Goal: Use online tool/utility: Utilize a website feature to perform a specific function

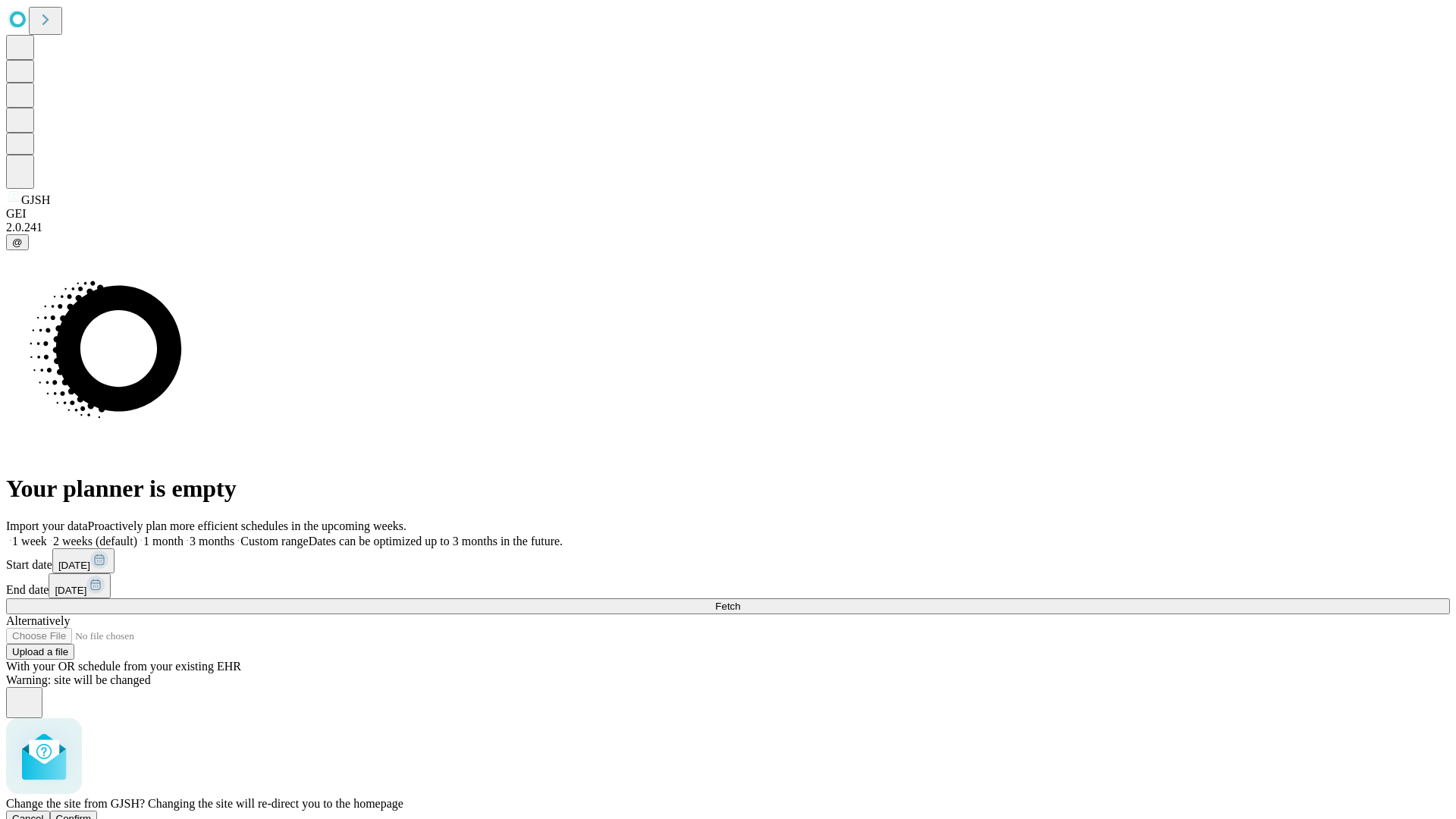
click at [92, 813] on span "Confirm" at bounding box center [73, 819] width 35 height 11
click at [137, 535] on label "2 weeks (default)" at bounding box center [92, 542] width 90 height 13
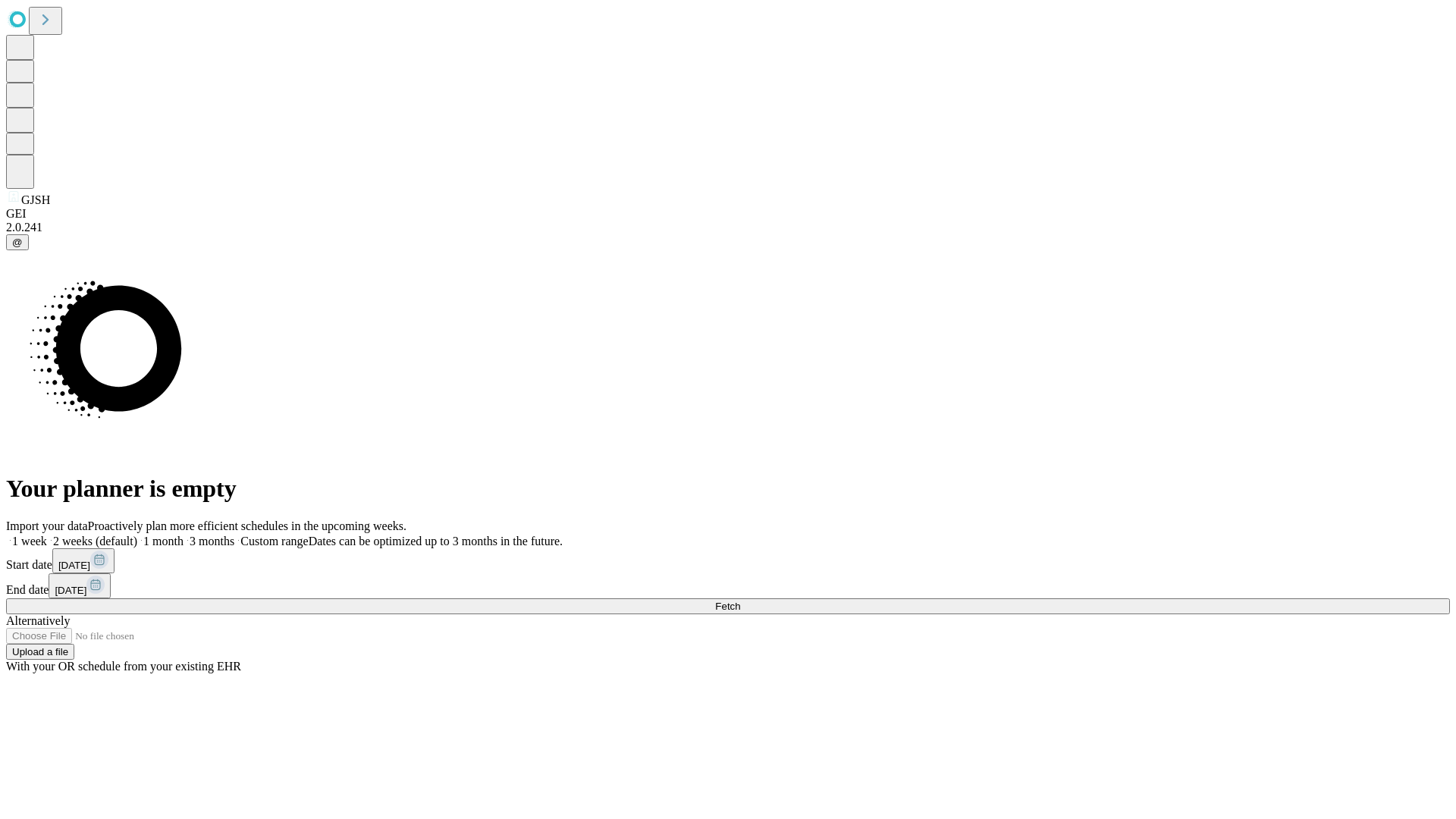
click at [740, 601] on span "Fetch" at bounding box center [728, 606] width 25 height 11
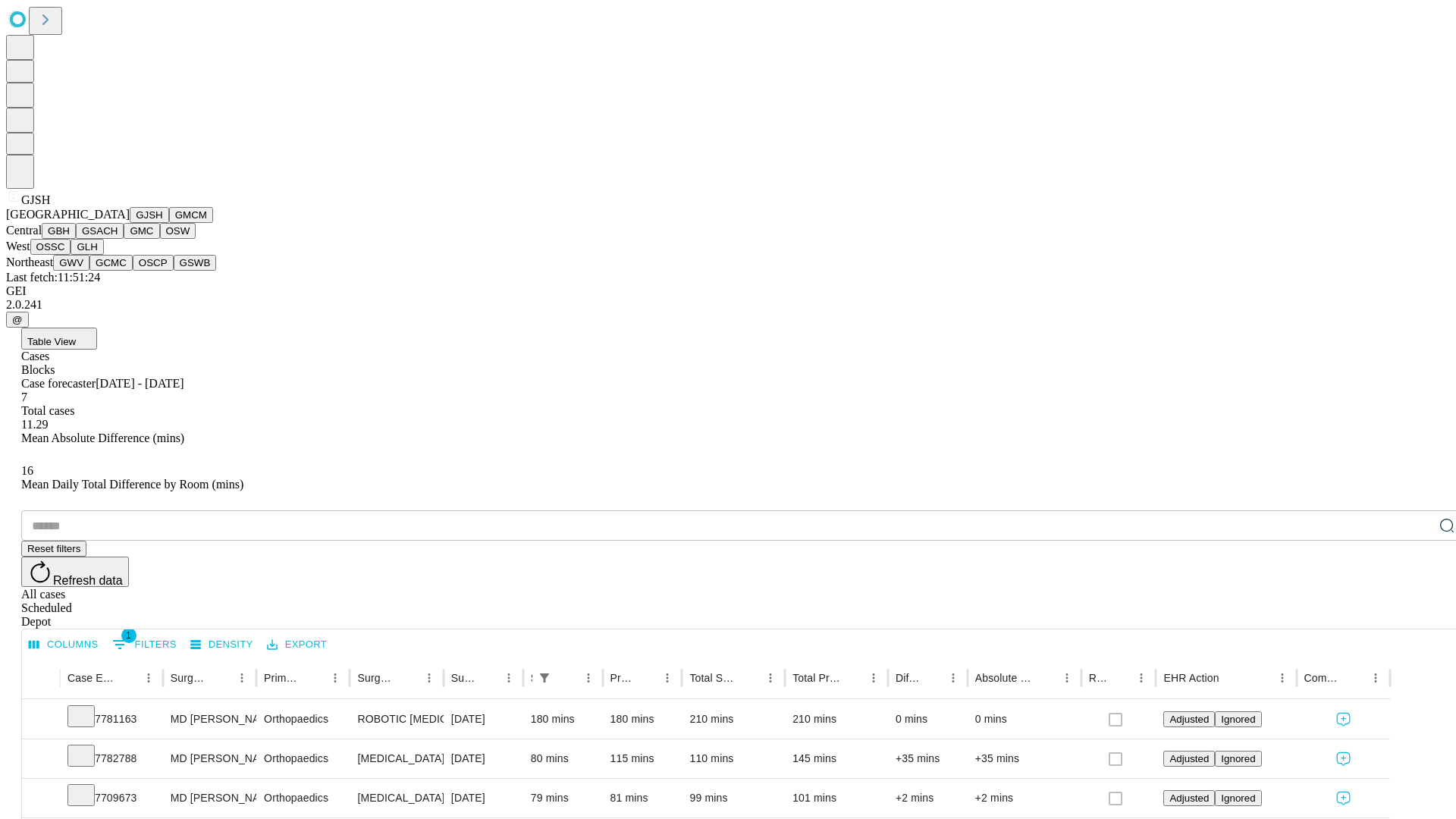
click at [169, 223] on button "GMCM" at bounding box center [191, 214] width 44 height 16
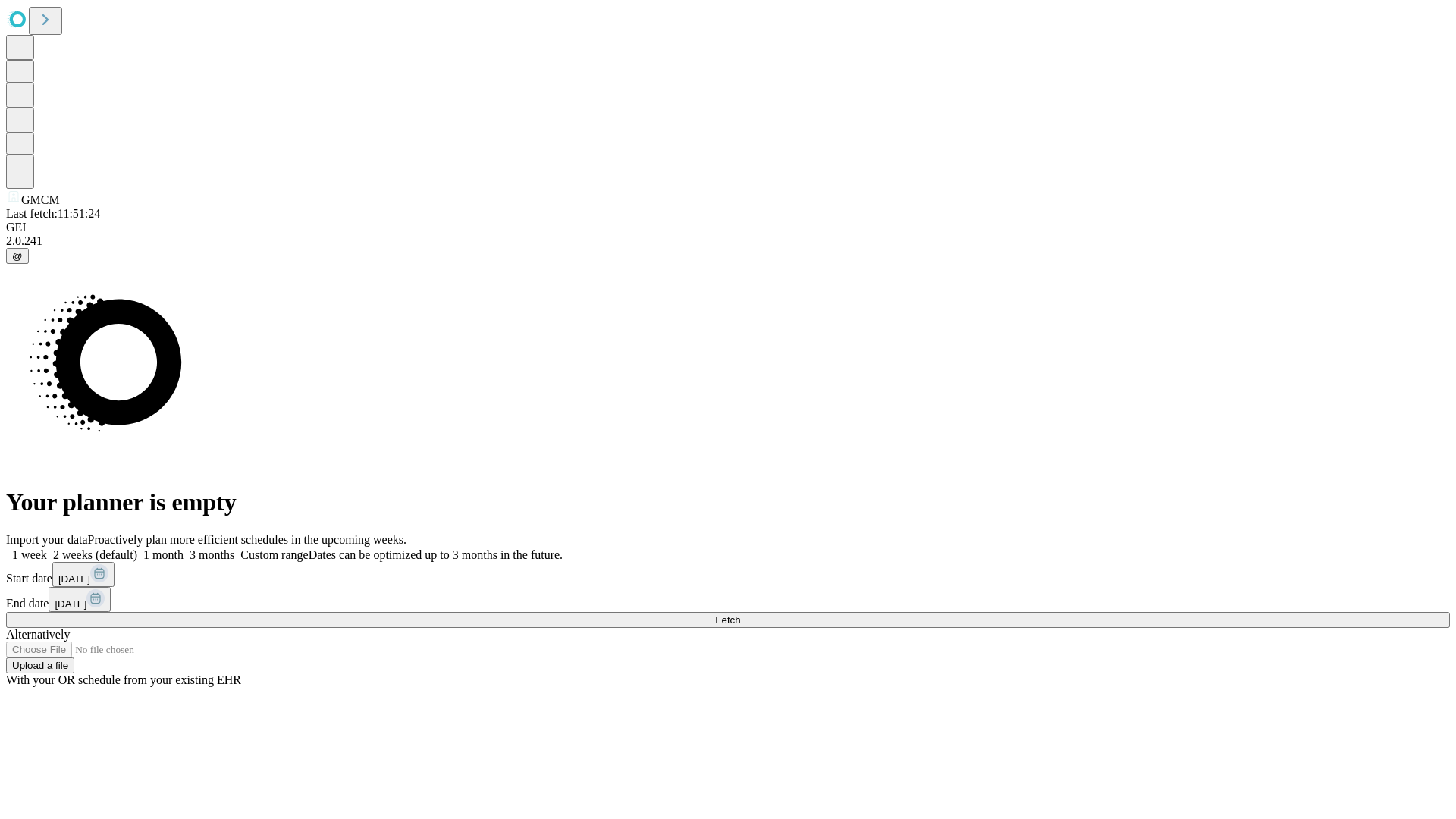
click at [137, 548] on label "2 weeks (default)" at bounding box center [92, 555] width 90 height 13
click at [740, 615] on span "Fetch" at bounding box center [728, 620] width 25 height 11
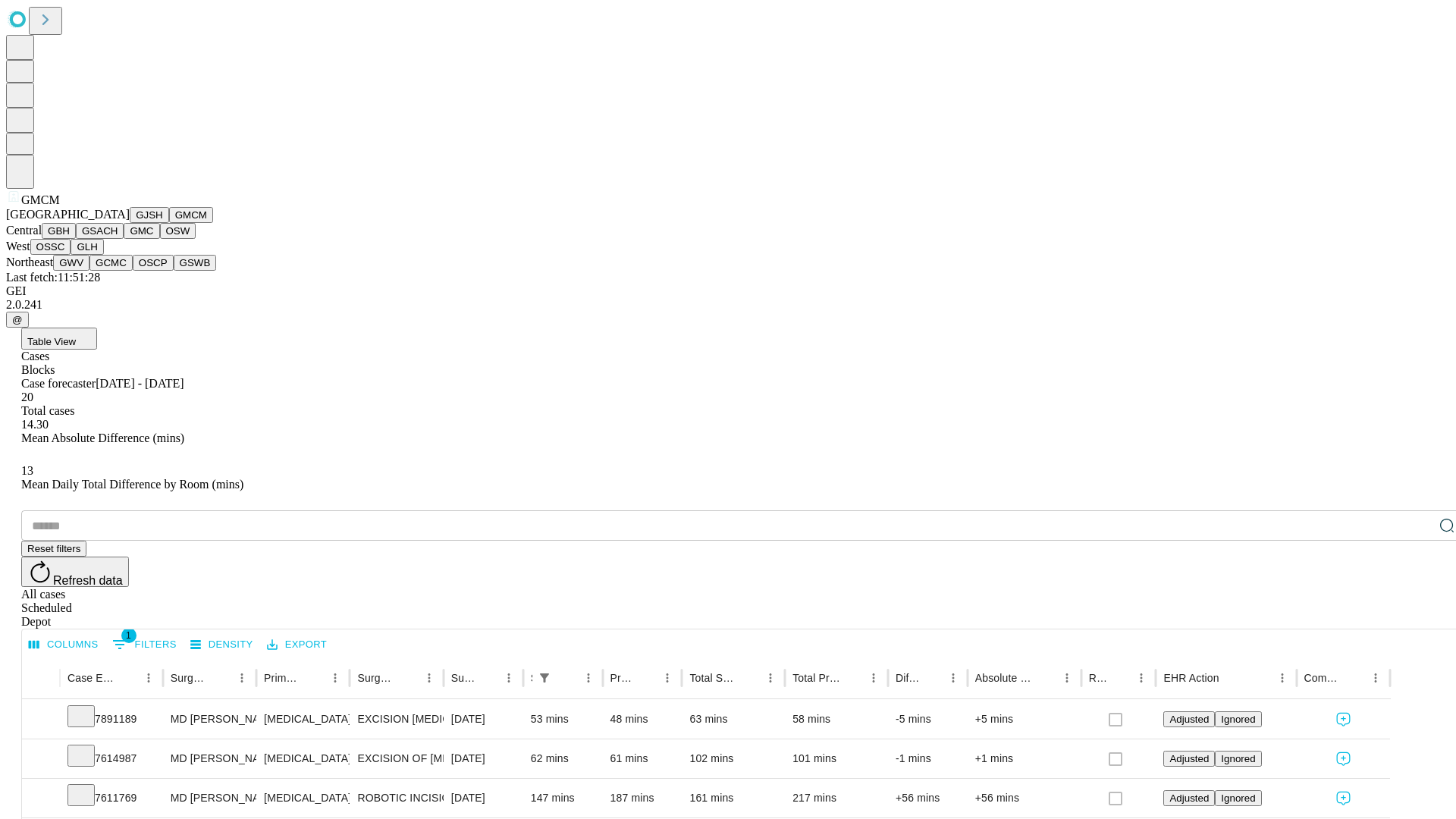
click at [75, 239] on button "GBH" at bounding box center [59, 231] width 34 height 16
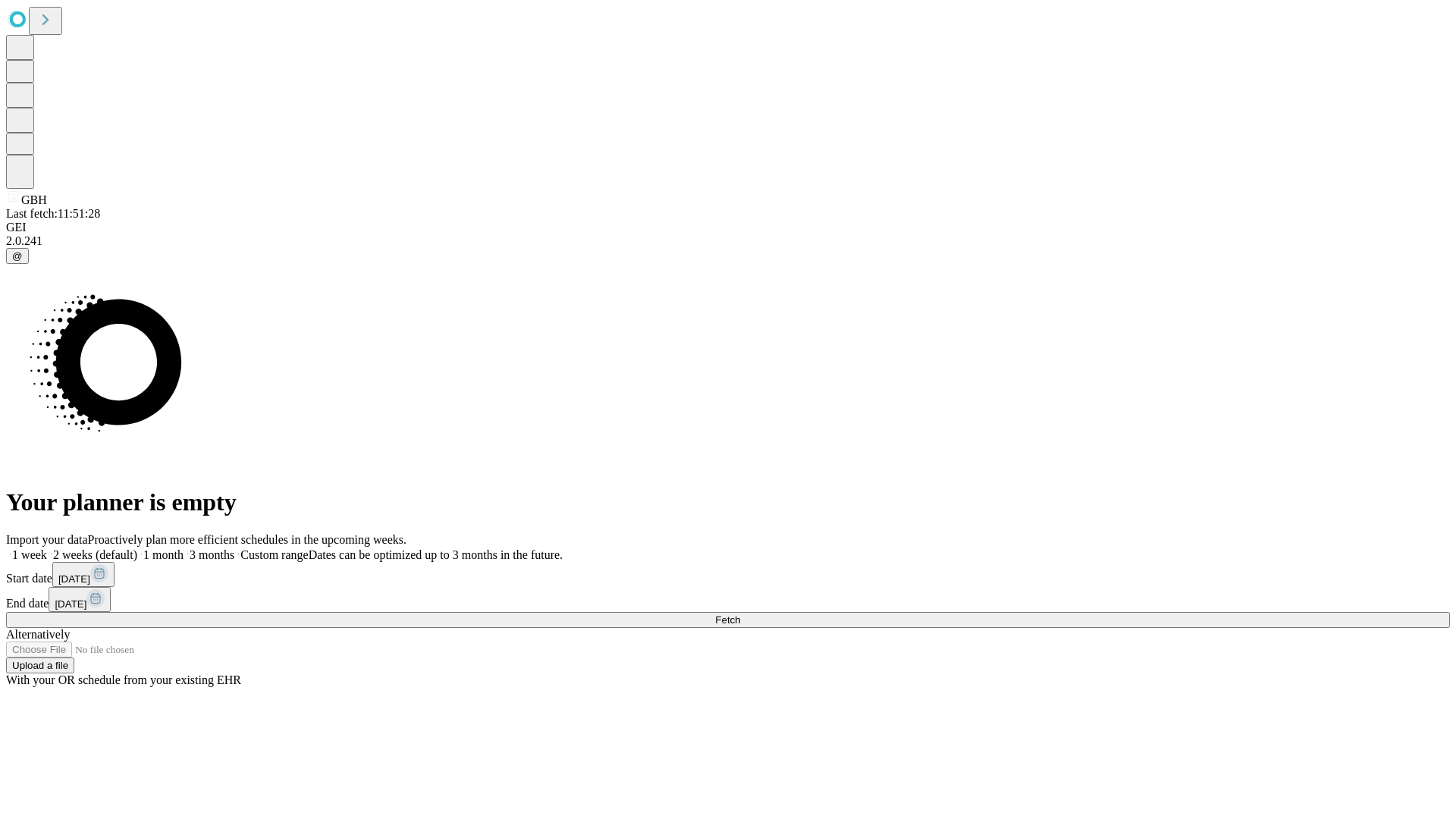
click at [137, 548] on label "2 weeks (default)" at bounding box center [92, 555] width 90 height 13
click at [740, 615] on span "Fetch" at bounding box center [728, 620] width 25 height 11
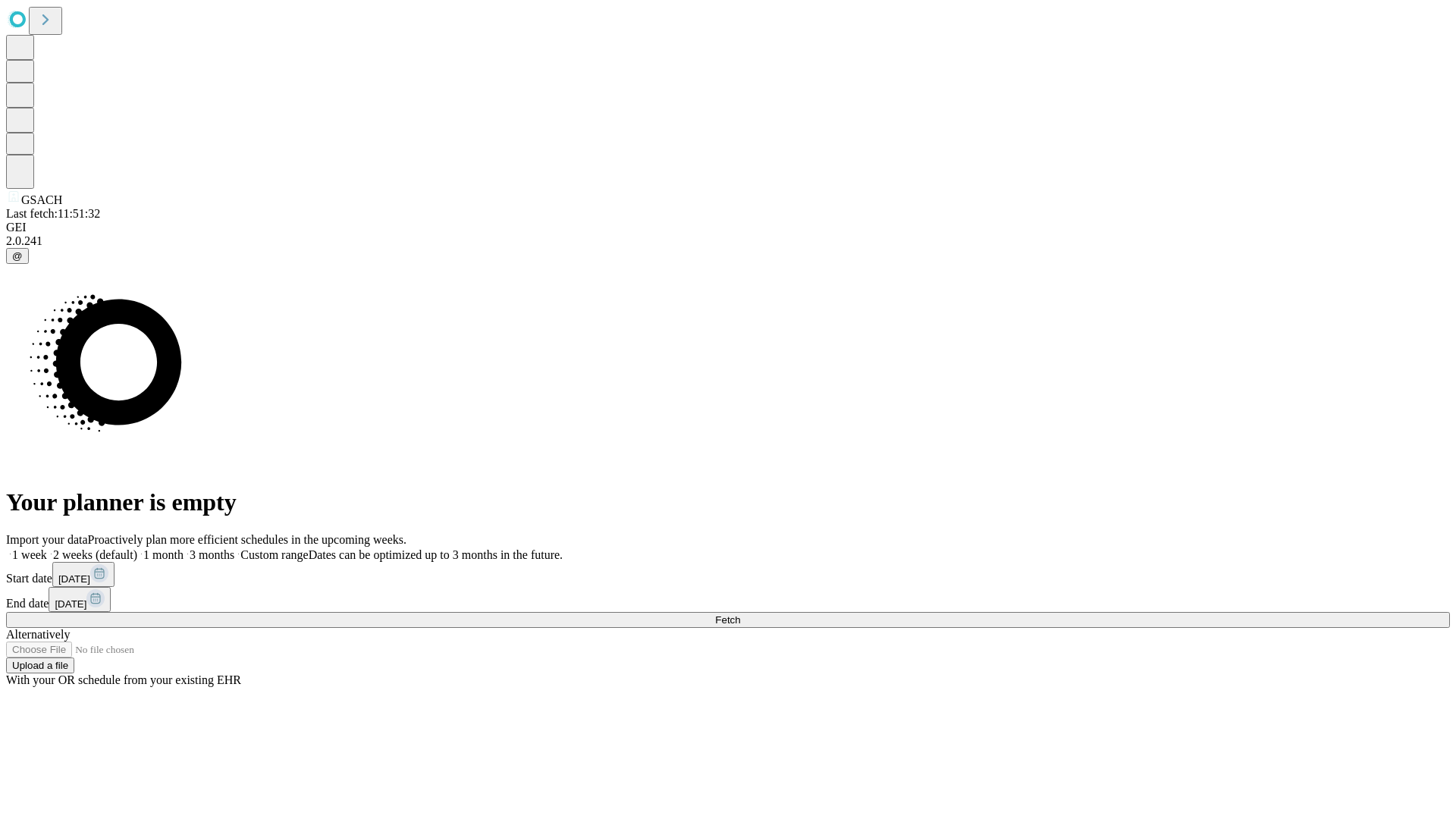
click at [137, 548] on label "2 weeks (default)" at bounding box center [92, 555] width 90 height 13
click at [740, 615] on span "Fetch" at bounding box center [728, 620] width 25 height 11
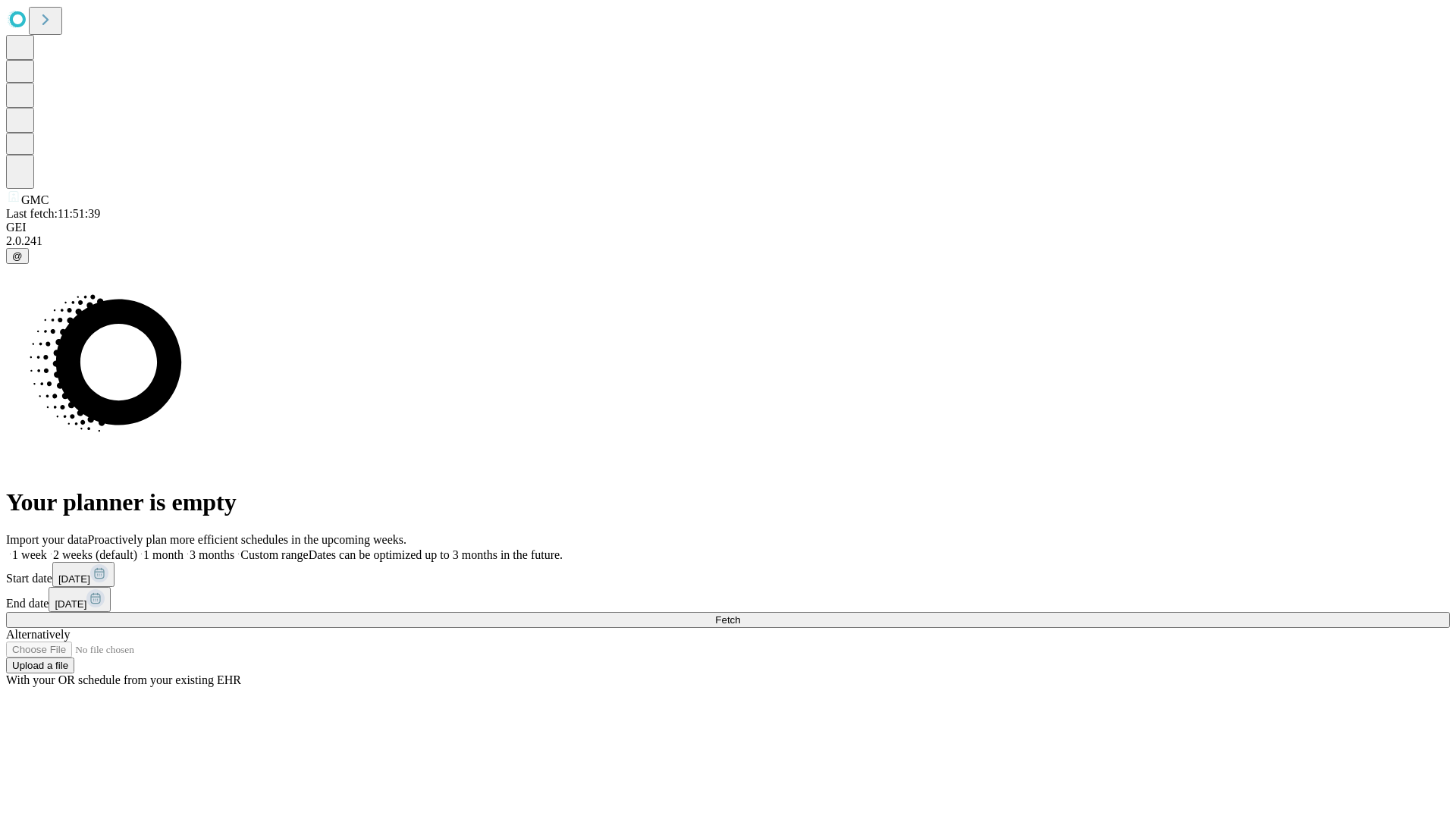
click at [137, 548] on label "2 weeks (default)" at bounding box center [92, 555] width 90 height 13
click at [740, 615] on span "Fetch" at bounding box center [728, 620] width 25 height 11
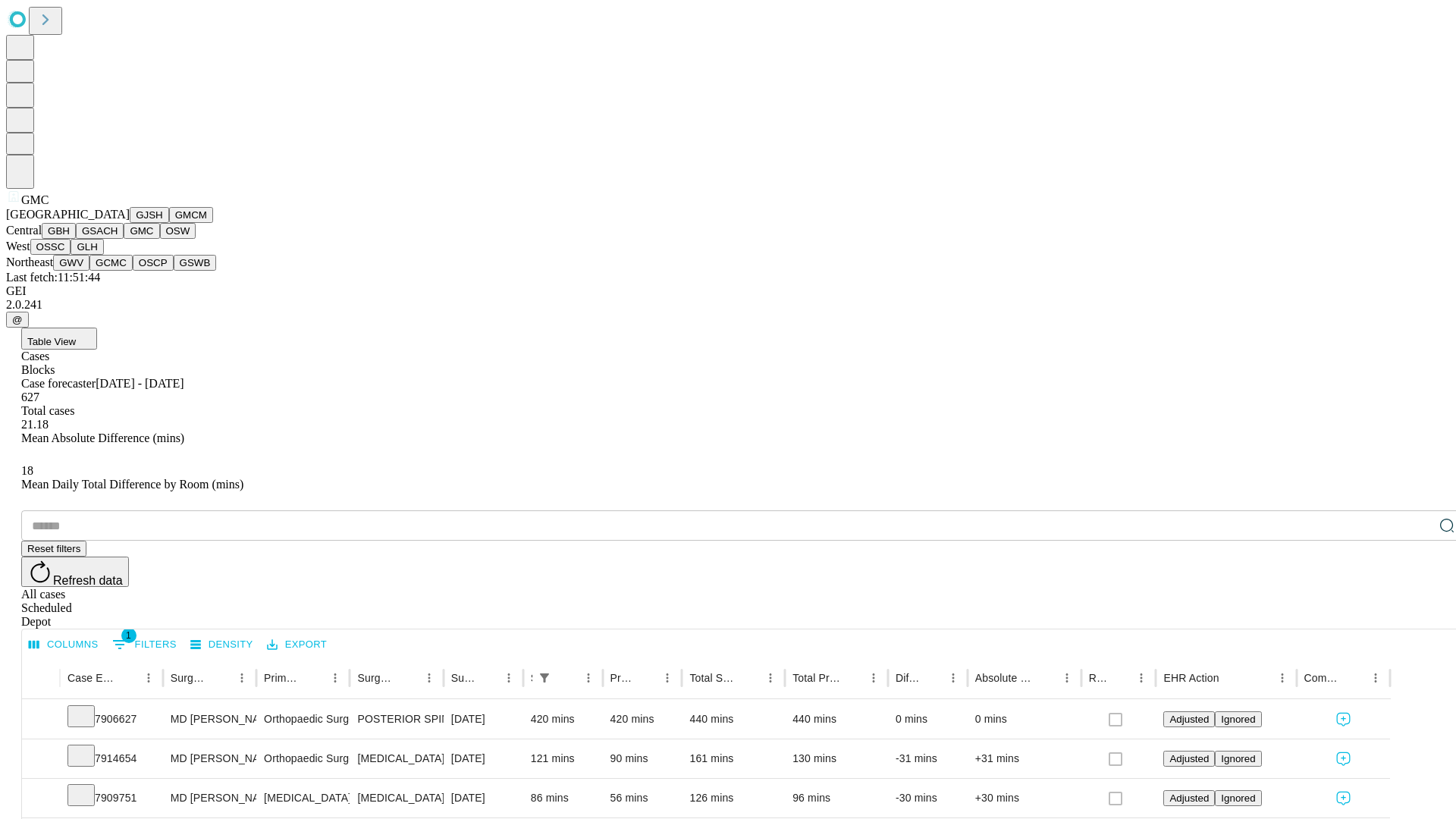
click at [160, 239] on button "OSW" at bounding box center [178, 231] width 36 height 16
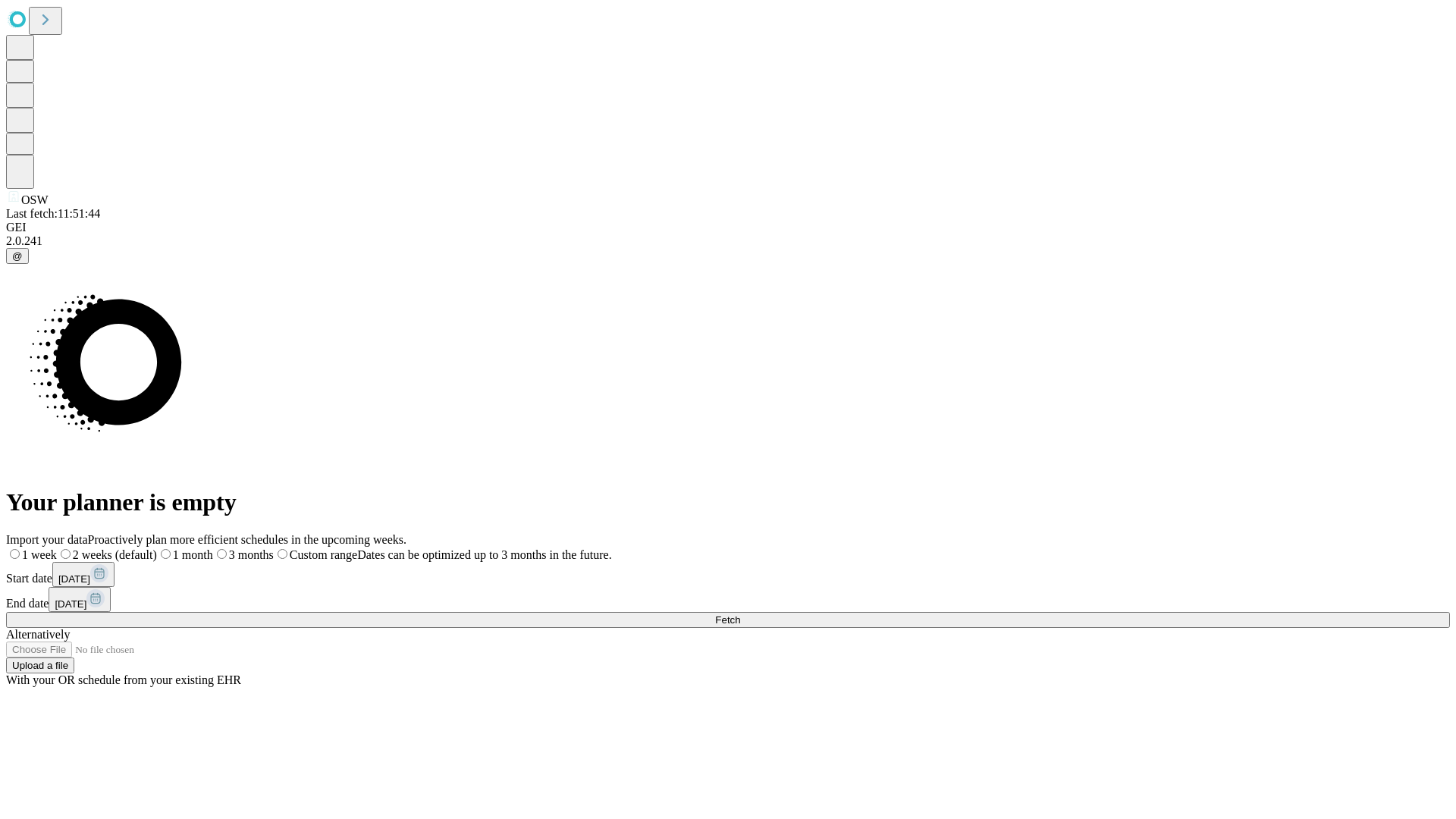
click at [740, 615] on span "Fetch" at bounding box center [728, 620] width 25 height 11
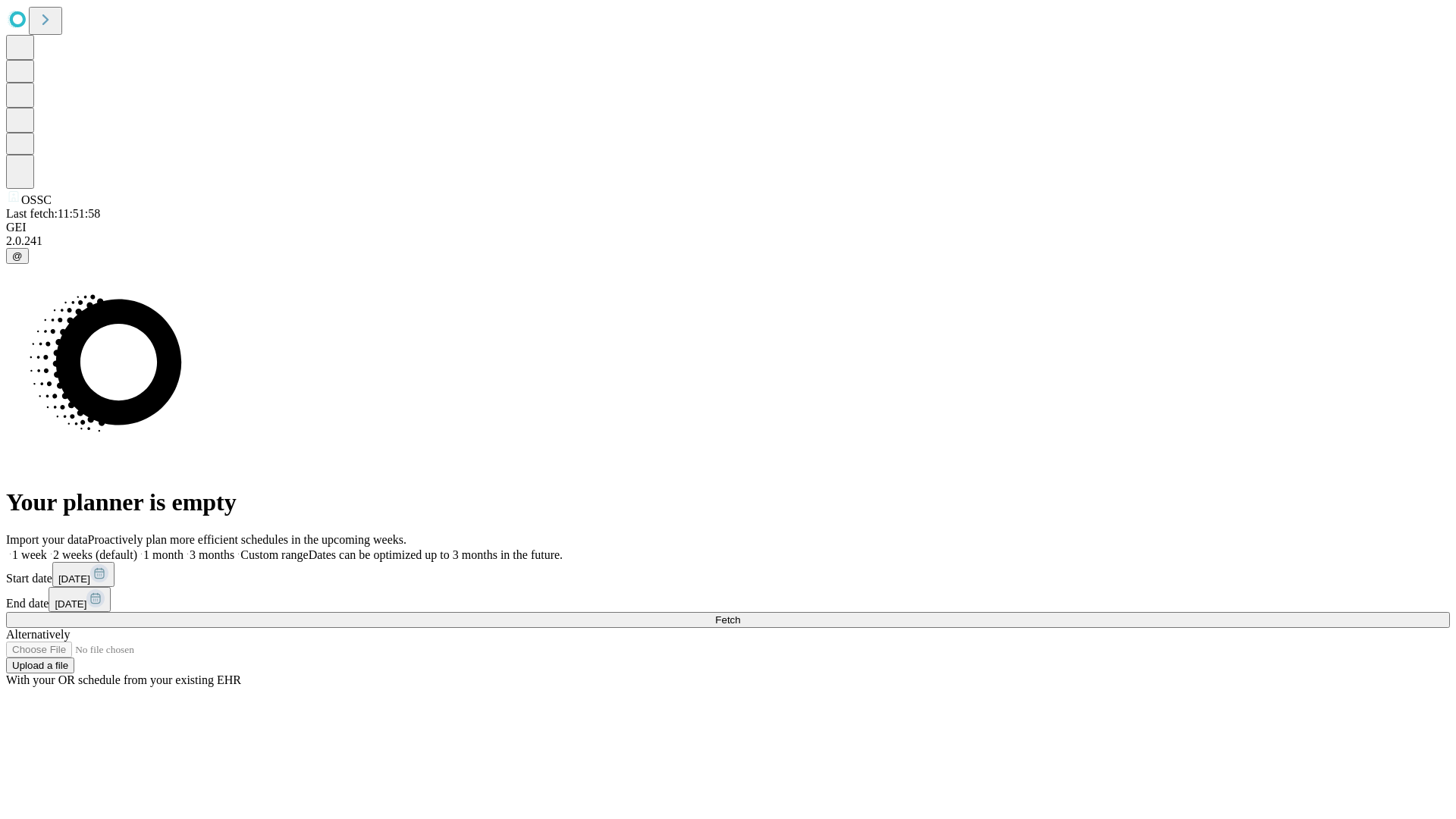
click at [137, 548] on label "2 weeks (default)" at bounding box center [92, 555] width 90 height 13
click at [740, 615] on span "Fetch" at bounding box center [728, 620] width 25 height 11
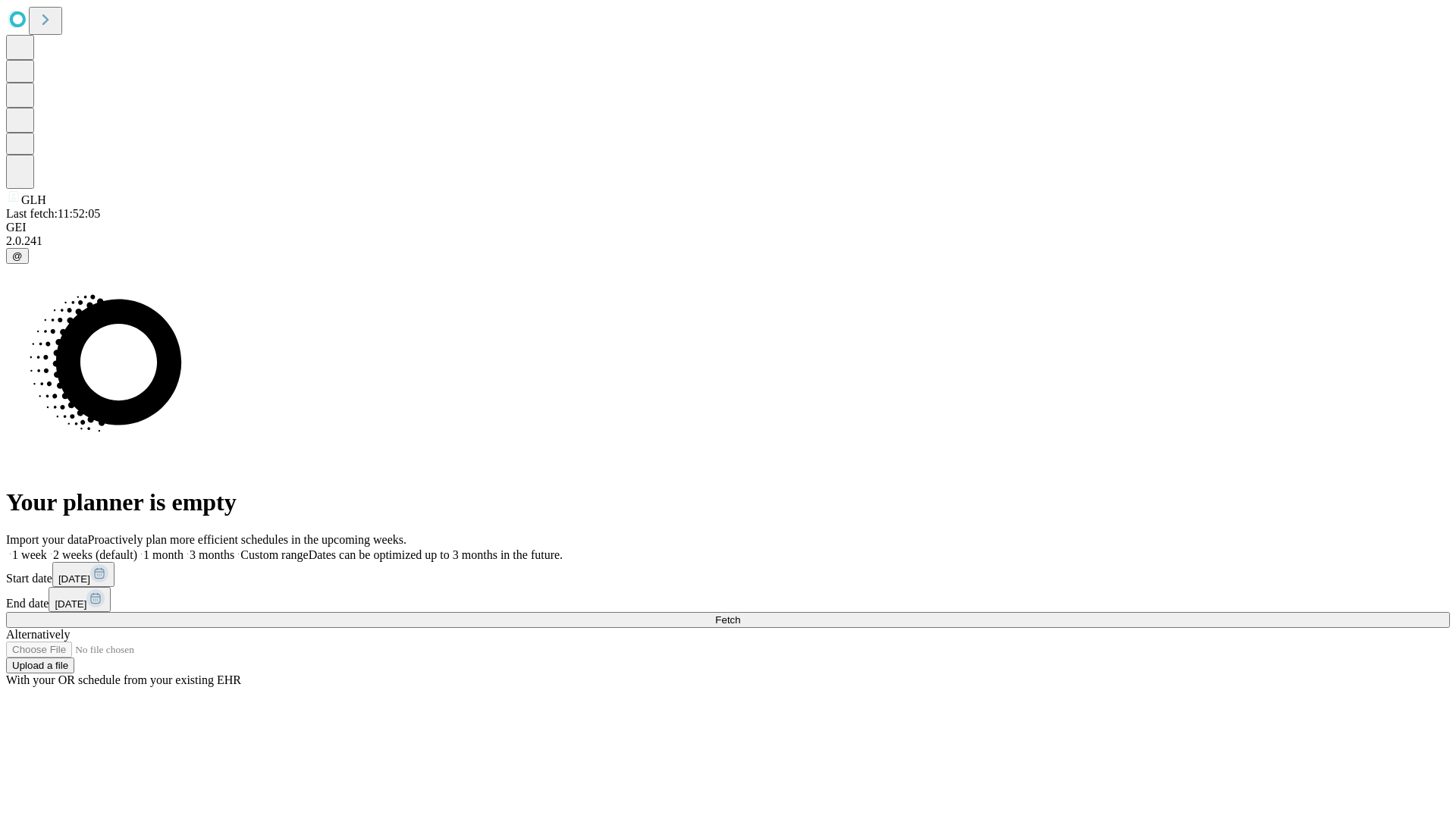
click at [740, 615] on span "Fetch" at bounding box center [728, 620] width 25 height 11
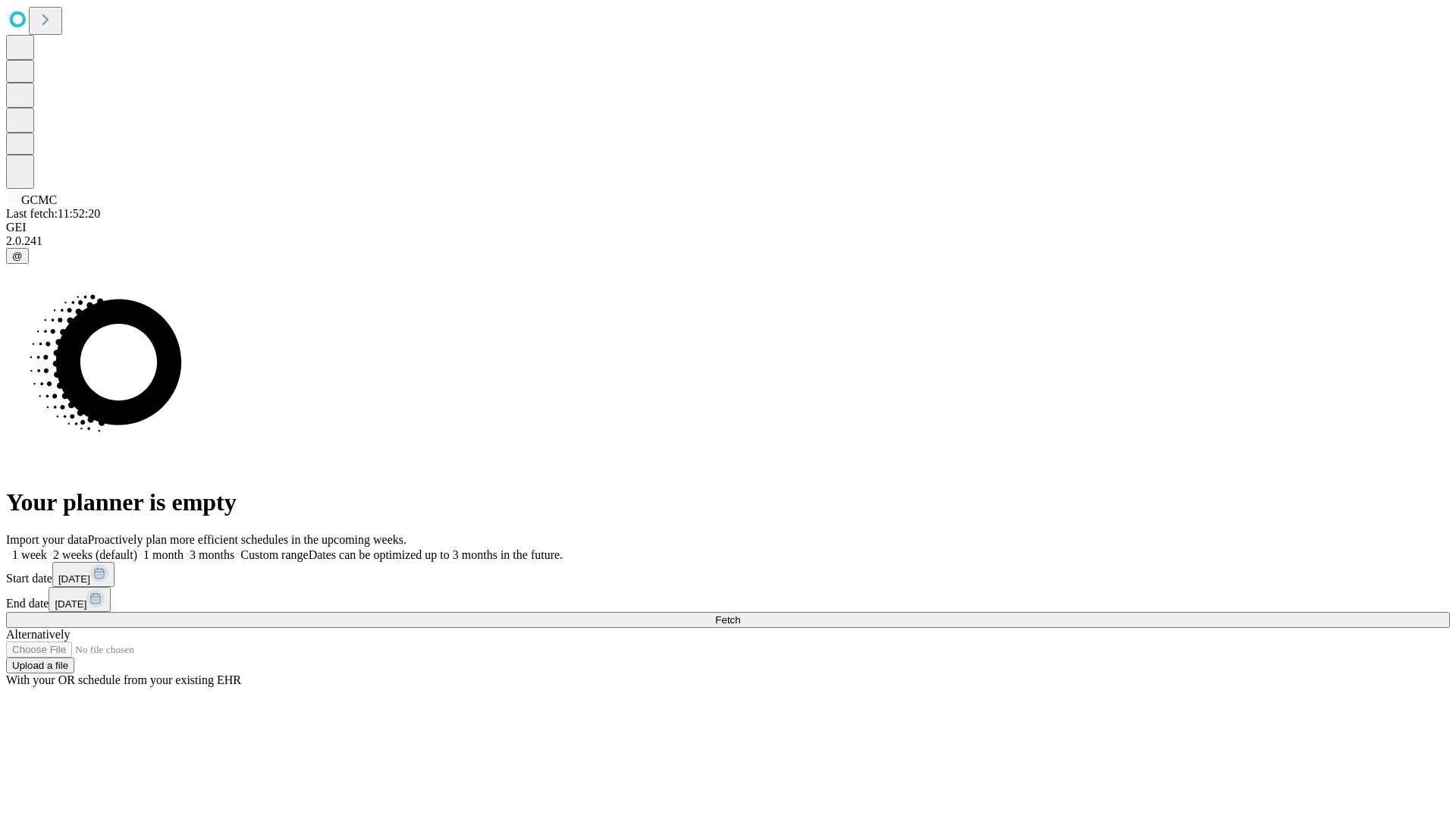
click at [740, 615] on span "Fetch" at bounding box center [728, 620] width 25 height 11
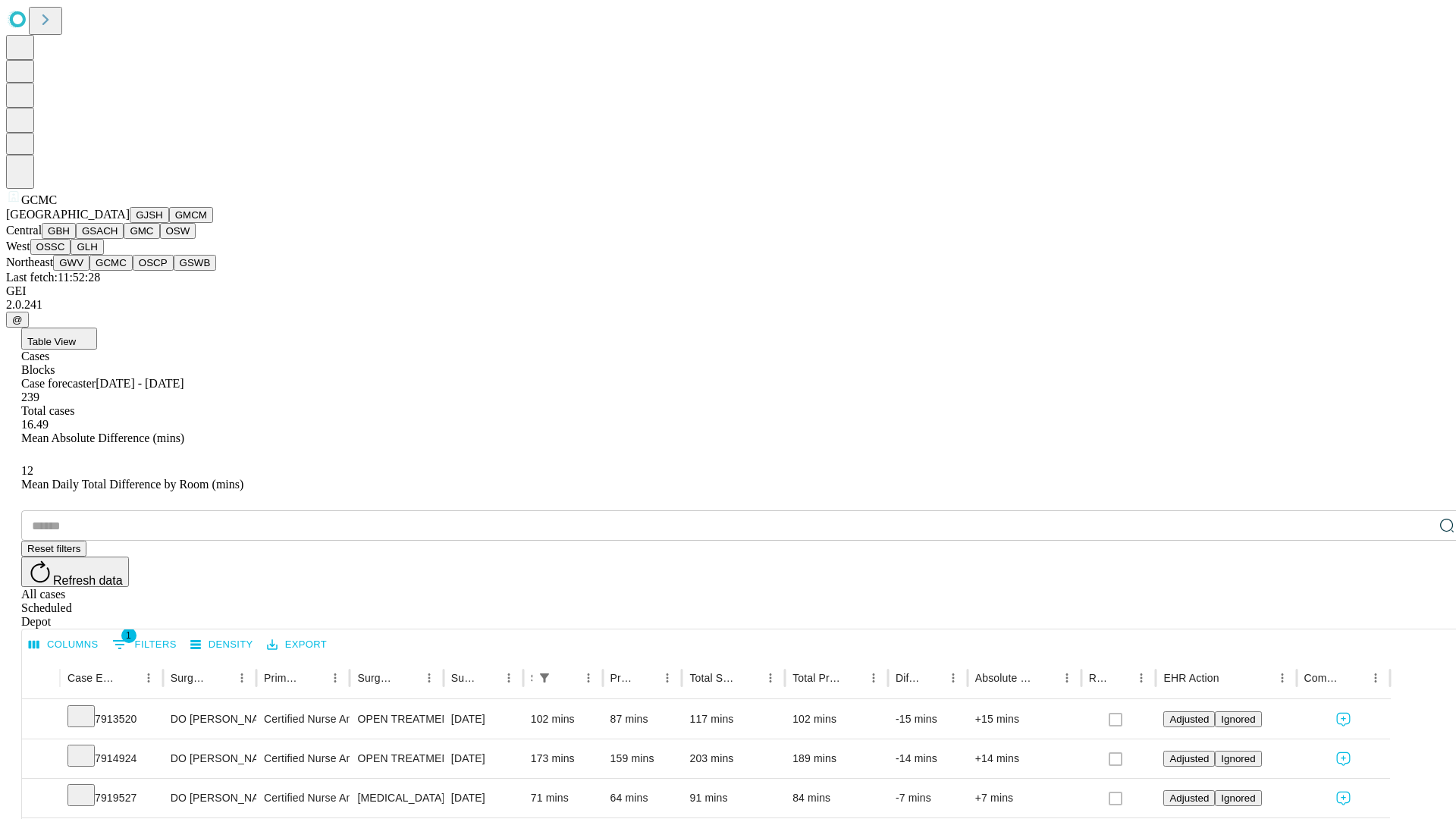
click at [133, 271] on button "OSCP" at bounding box center [153, 263] width 41 height 16
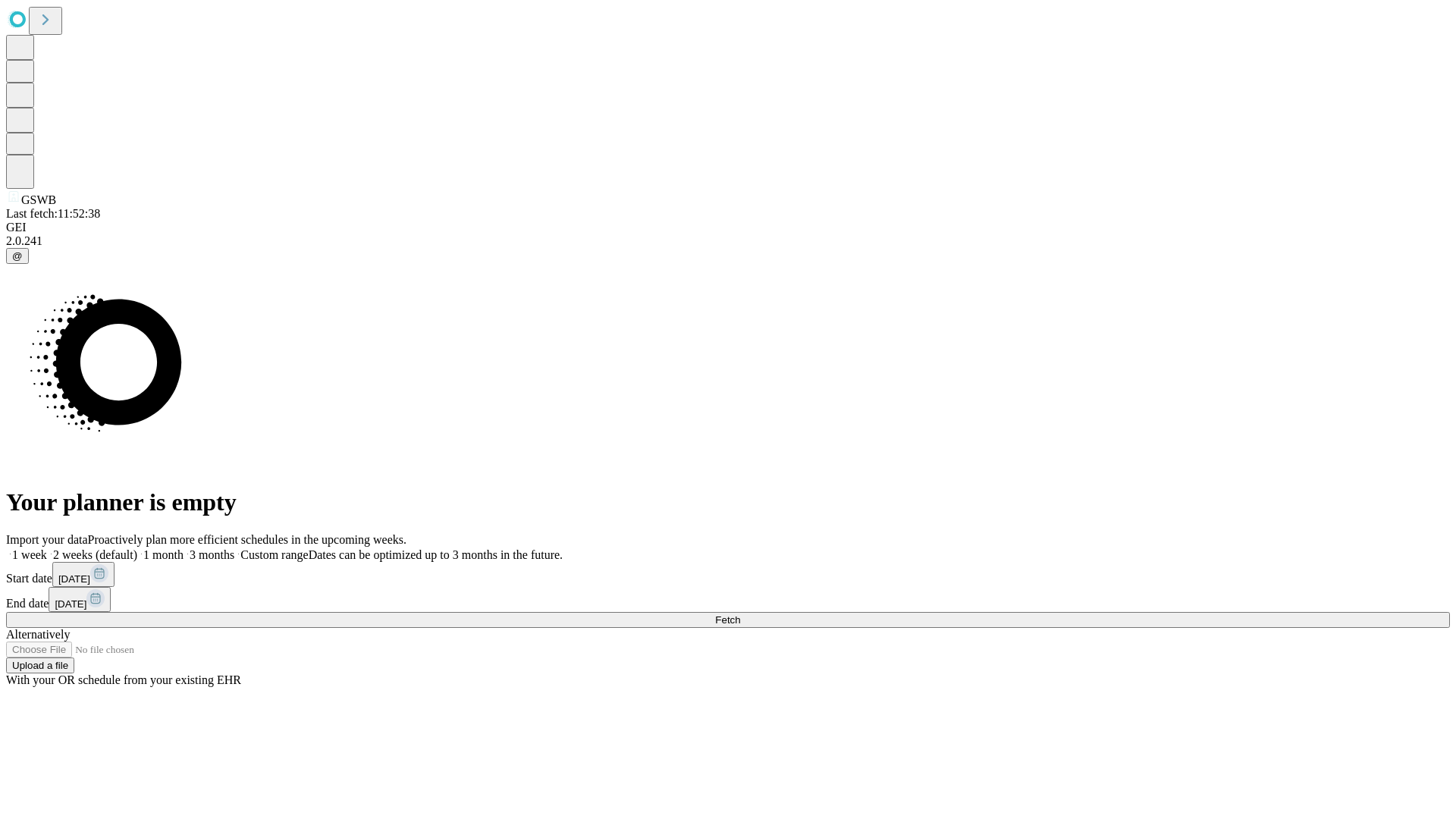
click at [137, 548] on label "2 weeks (default)" at bounding box center [92, 555] width 90 height 13
click at [740, 615] on span "Fetch" at bounding box center [728, 620] width 25 height 11
